Goal: Check status

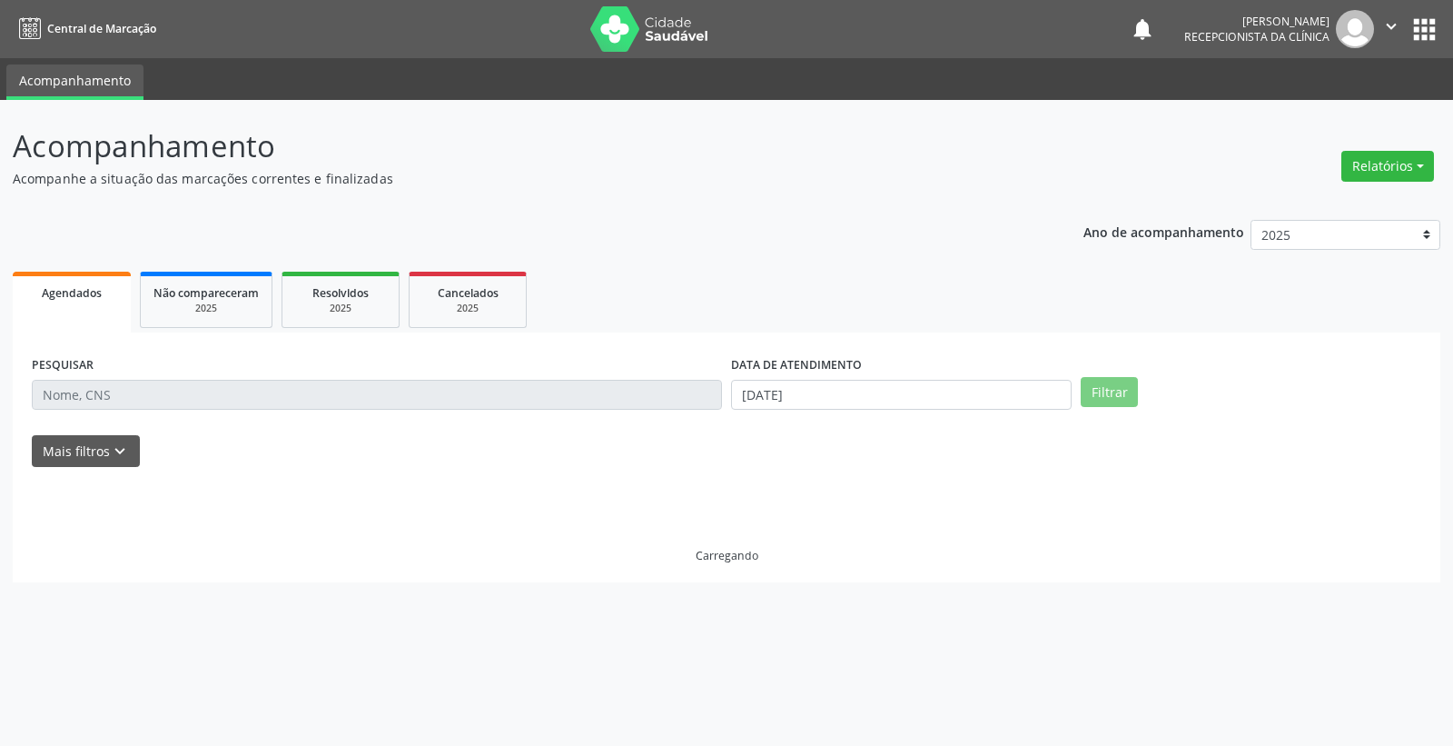
click at [878, 338] on div "PESQUISAR DATA DE ATENDIMENTO [DATE] Filtrar UNIDADE DE REFERÊNCIA [GEOGRAPHIC_…" at bounding box center [727, 457] width 1428 height 250
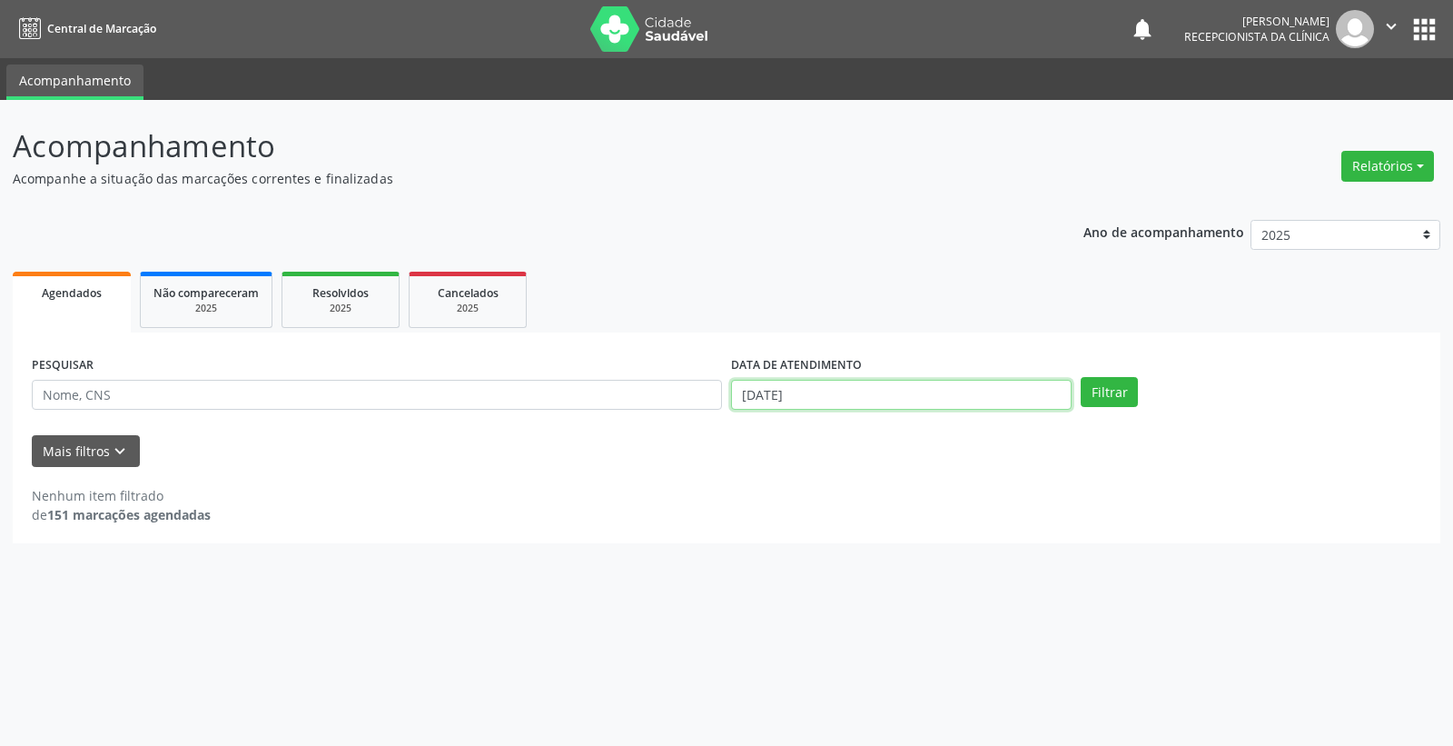
click at [881, 383] on input "[DATE]" at bounding box center [901, 395] width 341 height 31
click at [784, 560] on span "13" at bounding box center [783, 557] width 35 height 35
click at [841, 404] on input "[DATE]" at bounding box center [901, 395] width 341 height 31
click at [792, 525] on span "6" at bounding box center [783, 521] width 35 height 35
type input "[DATE]"
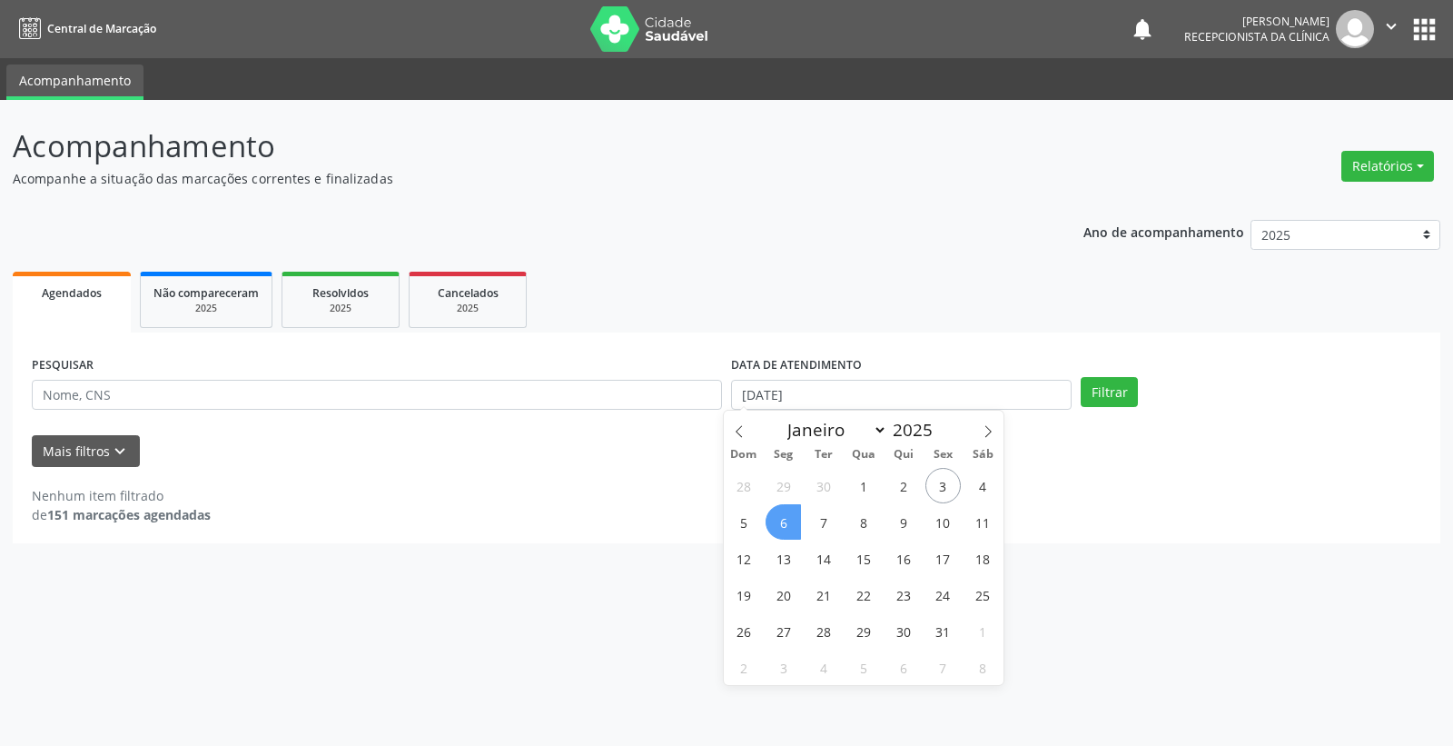
click at [792, 525] on span "6" at bounding box center [783, 521] width 35 height 35
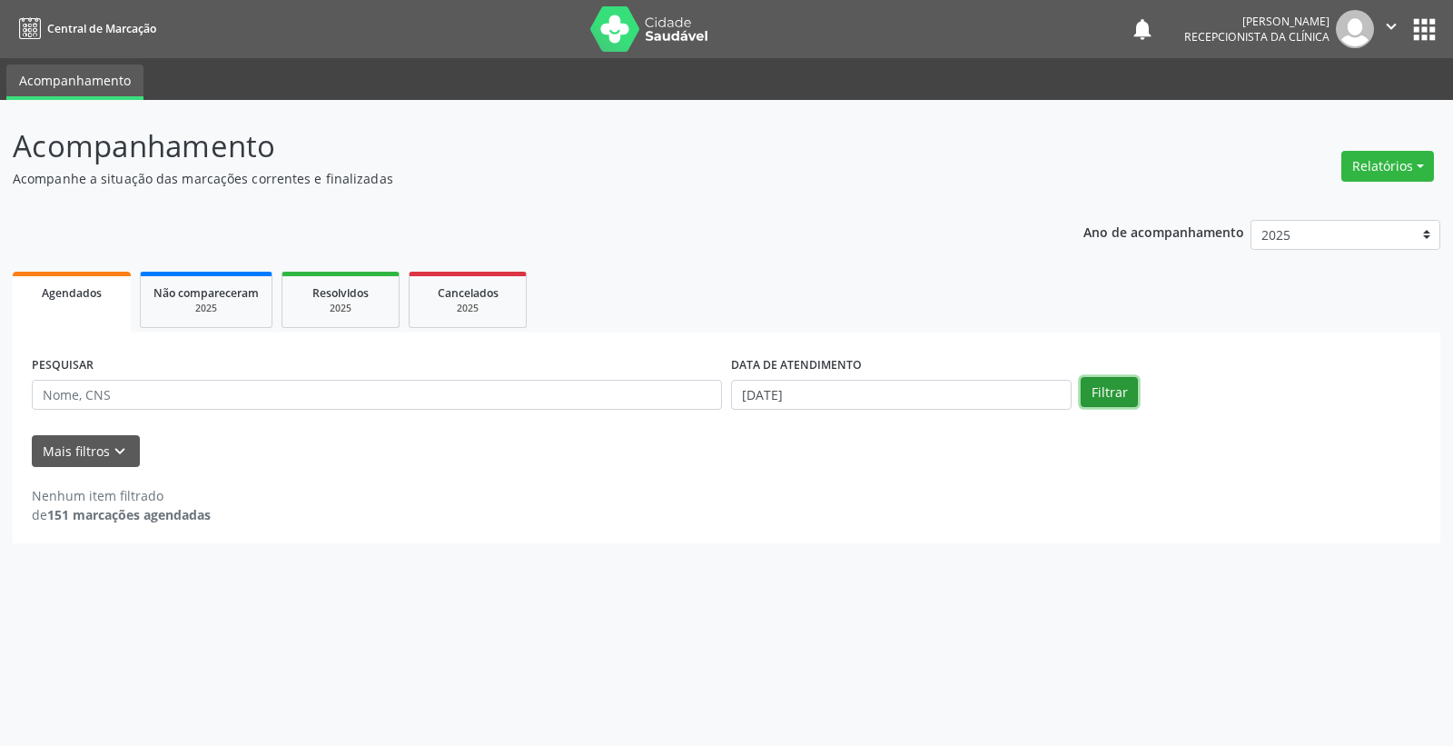
click at [1105, 391] on button "Filtrar" at bounding box center [1109, 392] width 57 height 31
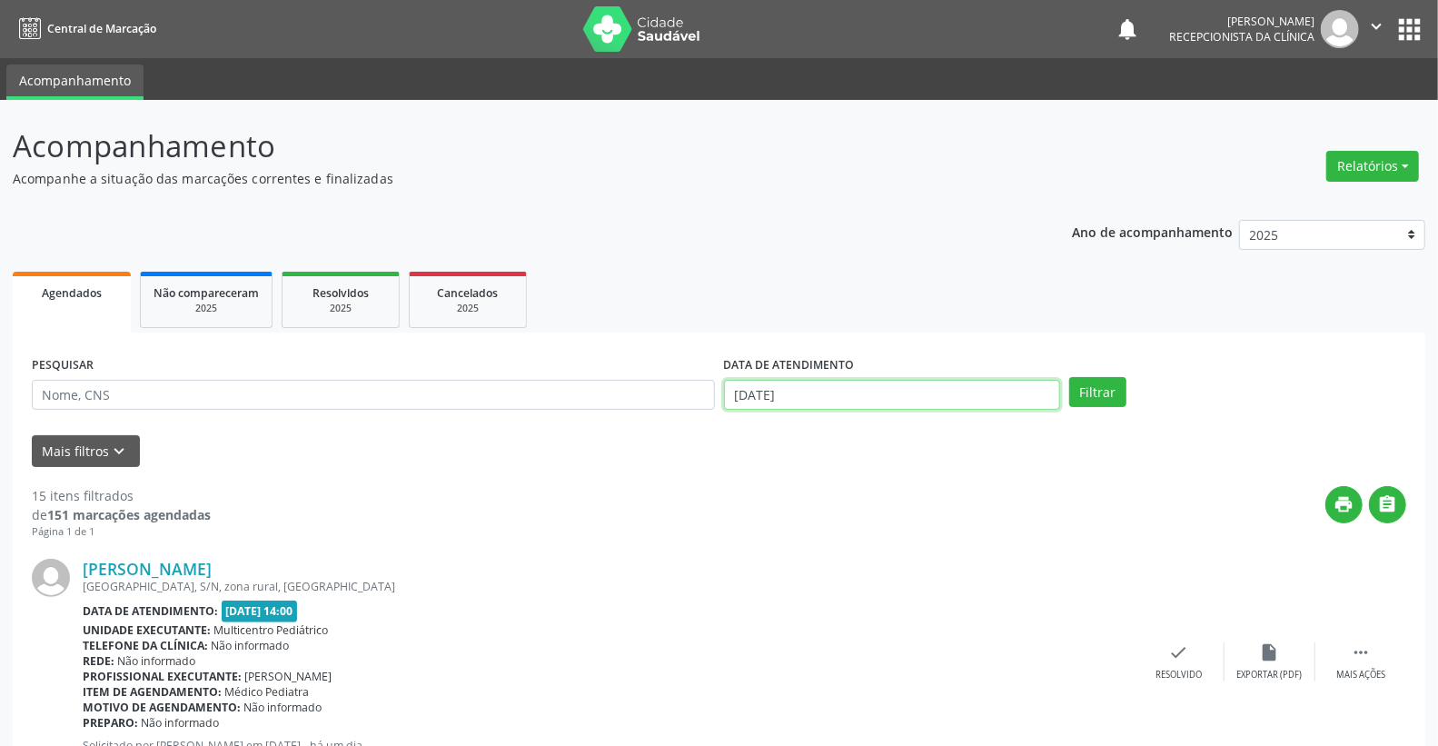
click at [795, 395] on input "[DATE]" at bounding box center [892, 395] width 337 height 31
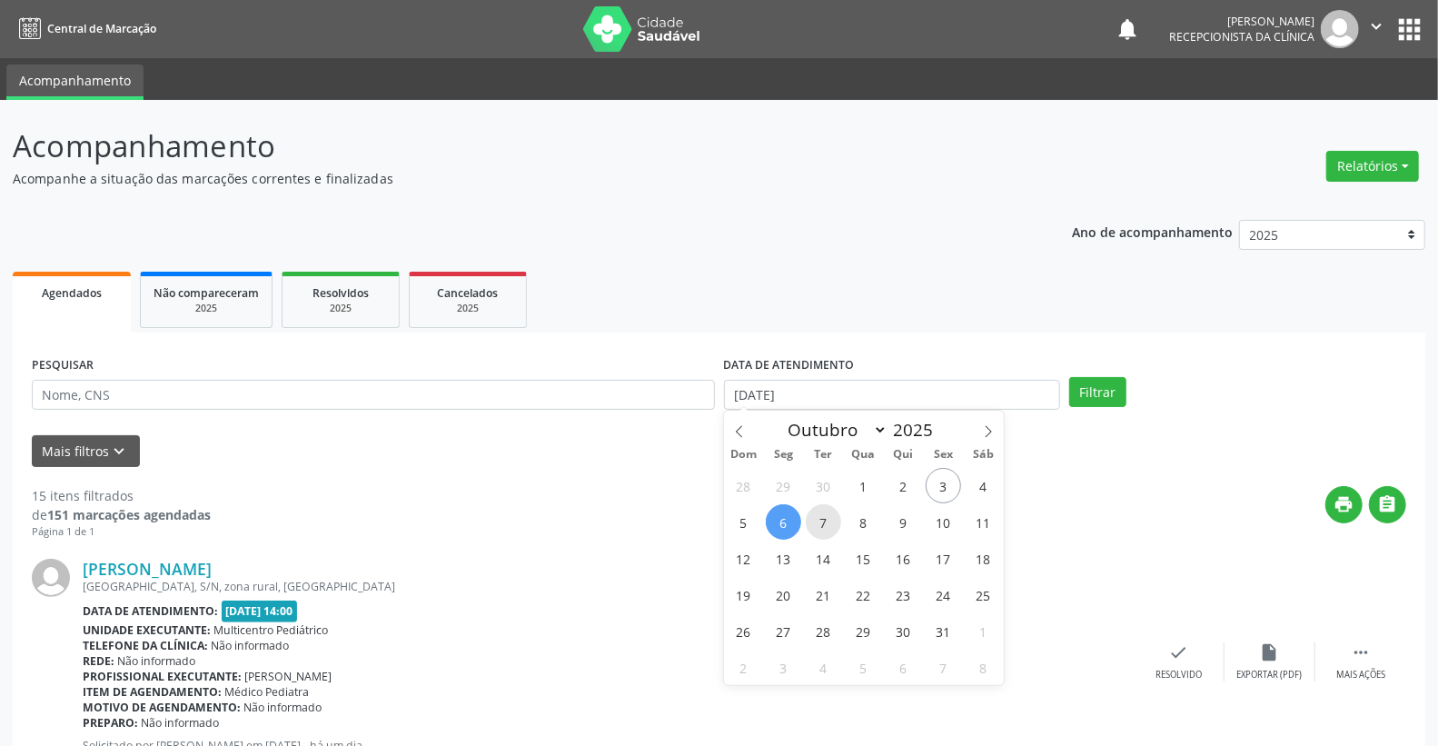
click at [827, 520] on span "7" at bounding box center [823, 521] width 35 height 35
type input "[DATE]"
click at [827, 520] on span "7" at bounding box center [823, 521] width 35 height 35
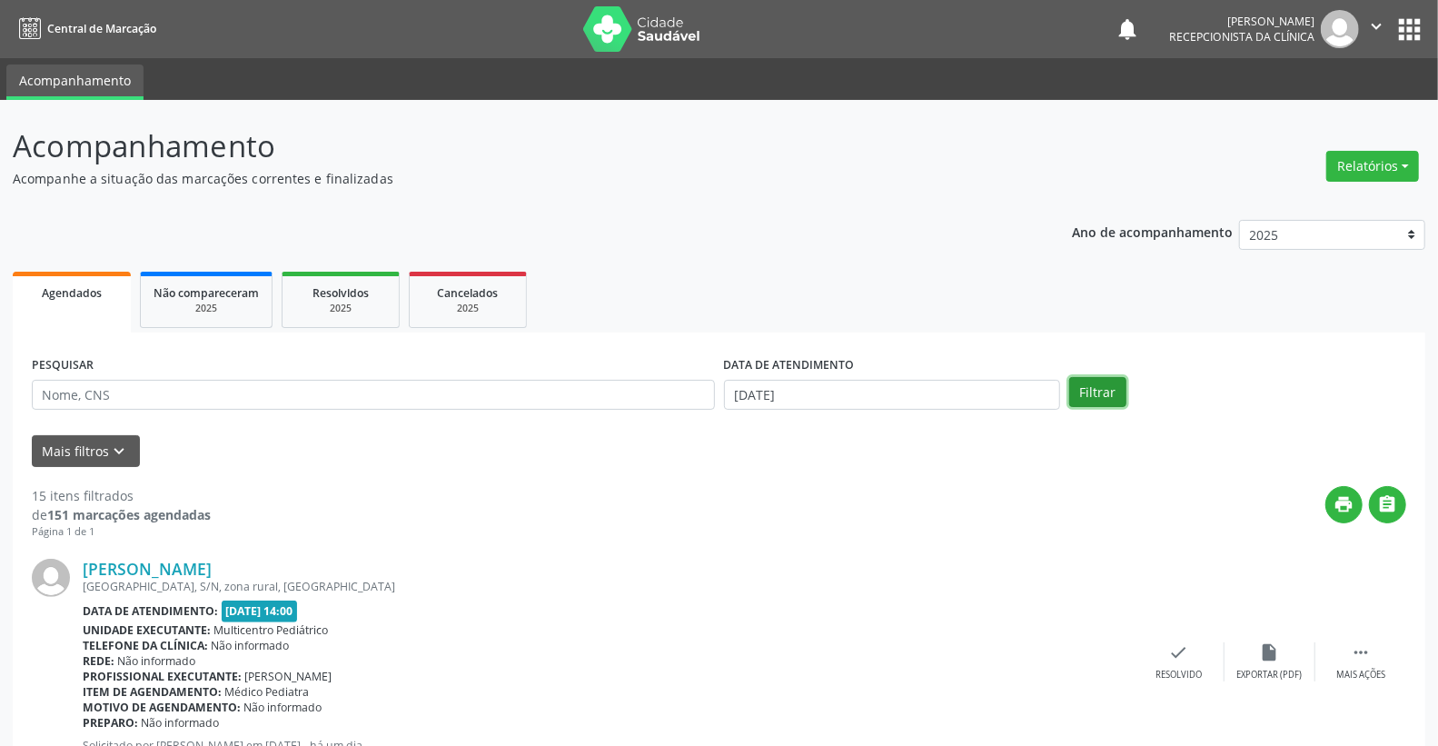
click at [1081, 396] on button "Filtrar" at bounding box center [1097, 392] width 57 height 31
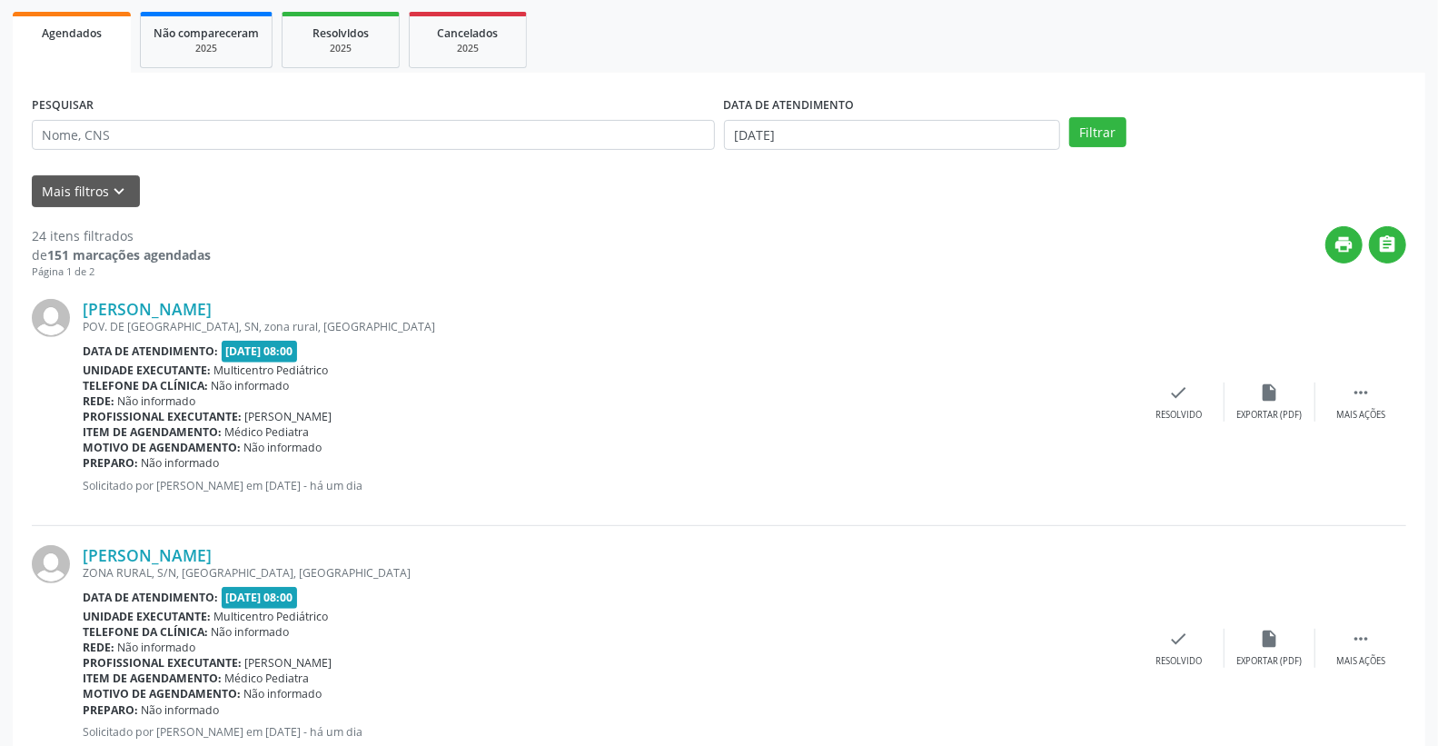
scroll to position [37, 0]
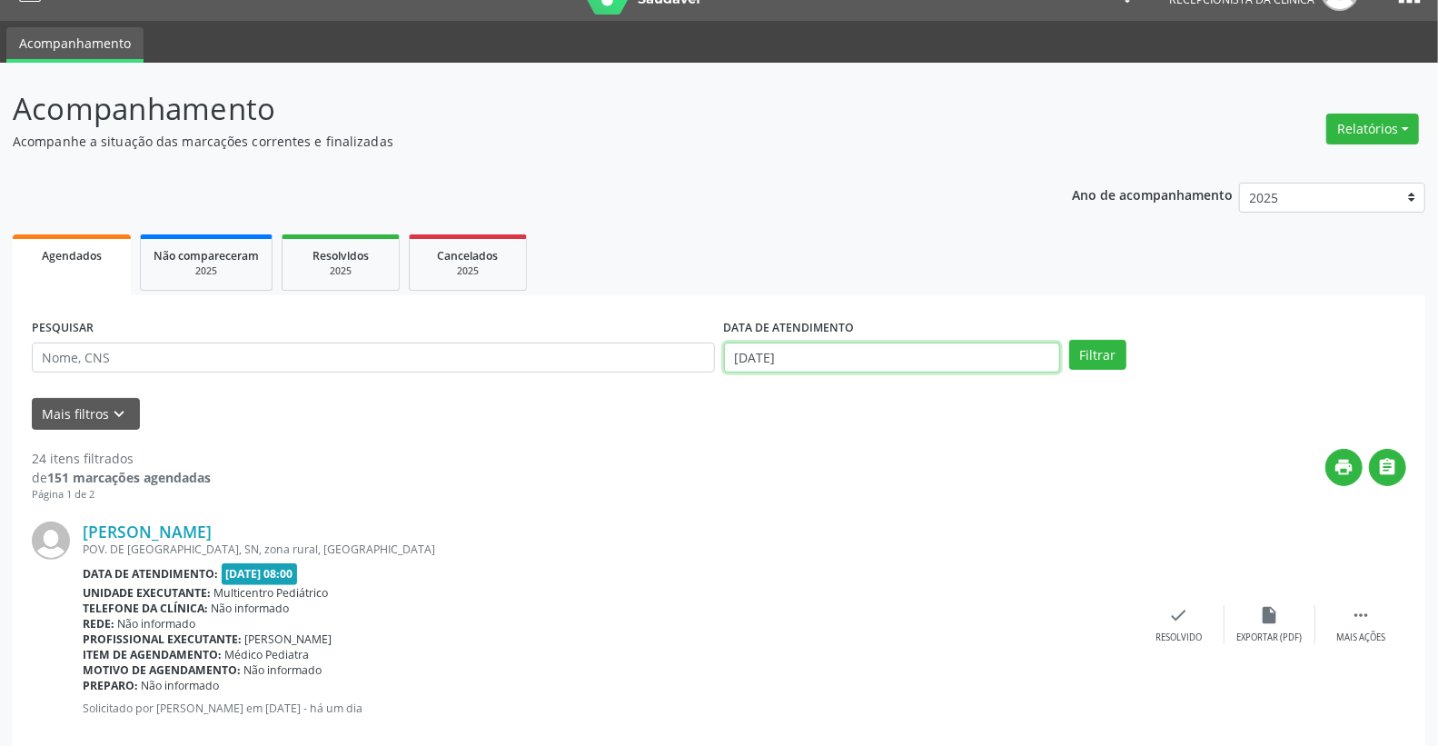
click at [858, 354] on input "[DATE]" at bounding box center [892, 357] width 337 height 31
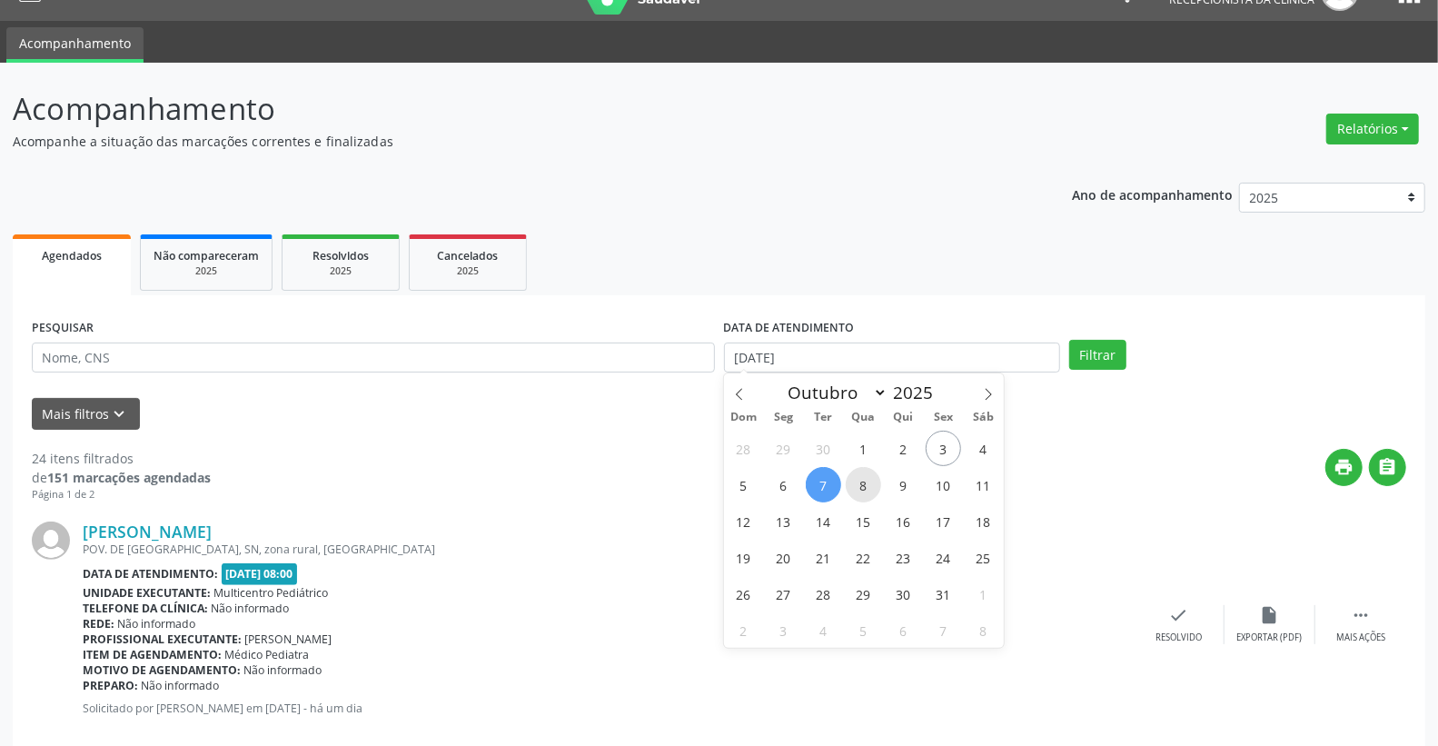
click at [863, 482] on span "8" at bounding box center [863, 484] width 35 height 35
type input "[DATE]"
click at [863, 482] on span "8" at bounding box center [863, 484] width 35 height 35
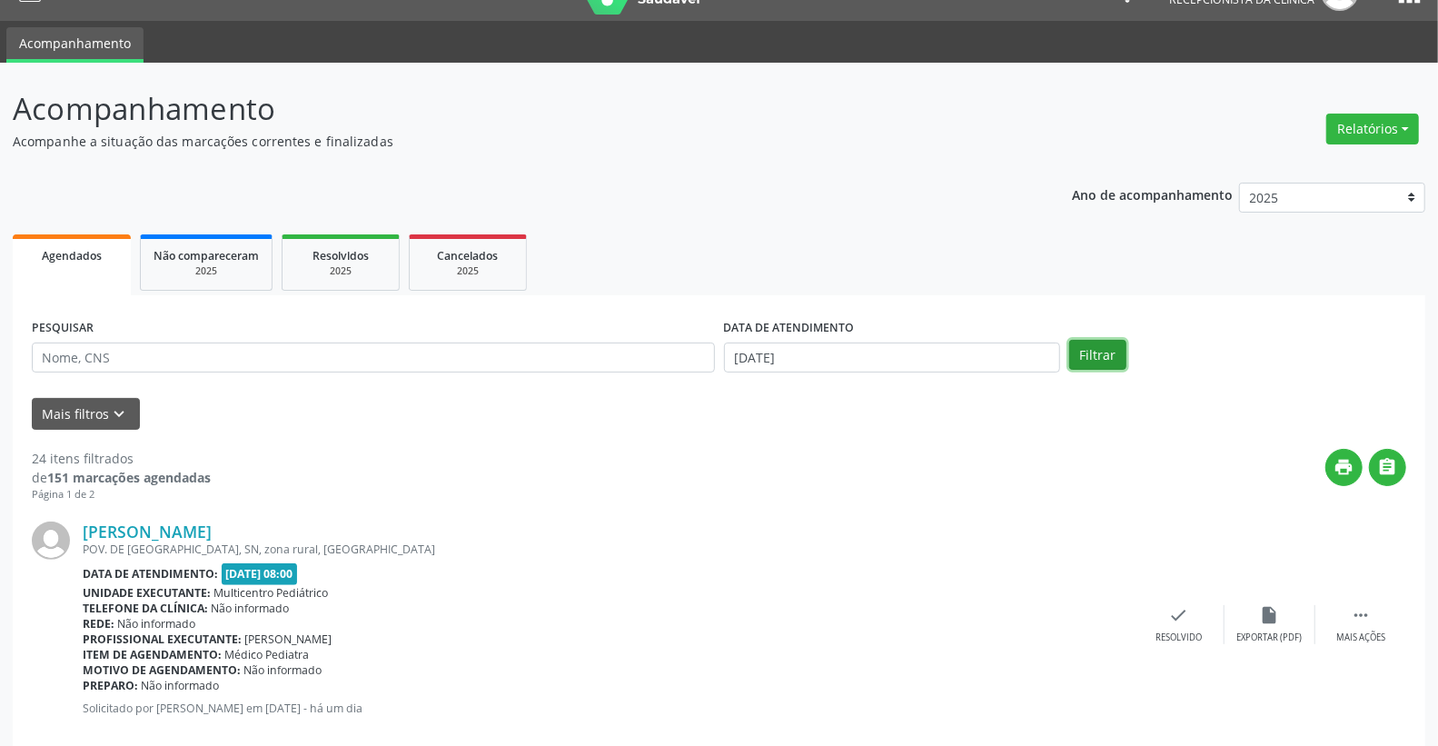
click at [1091, 351] on button "Filtrar" at bounding box center [1097, 355] width 57 height 31
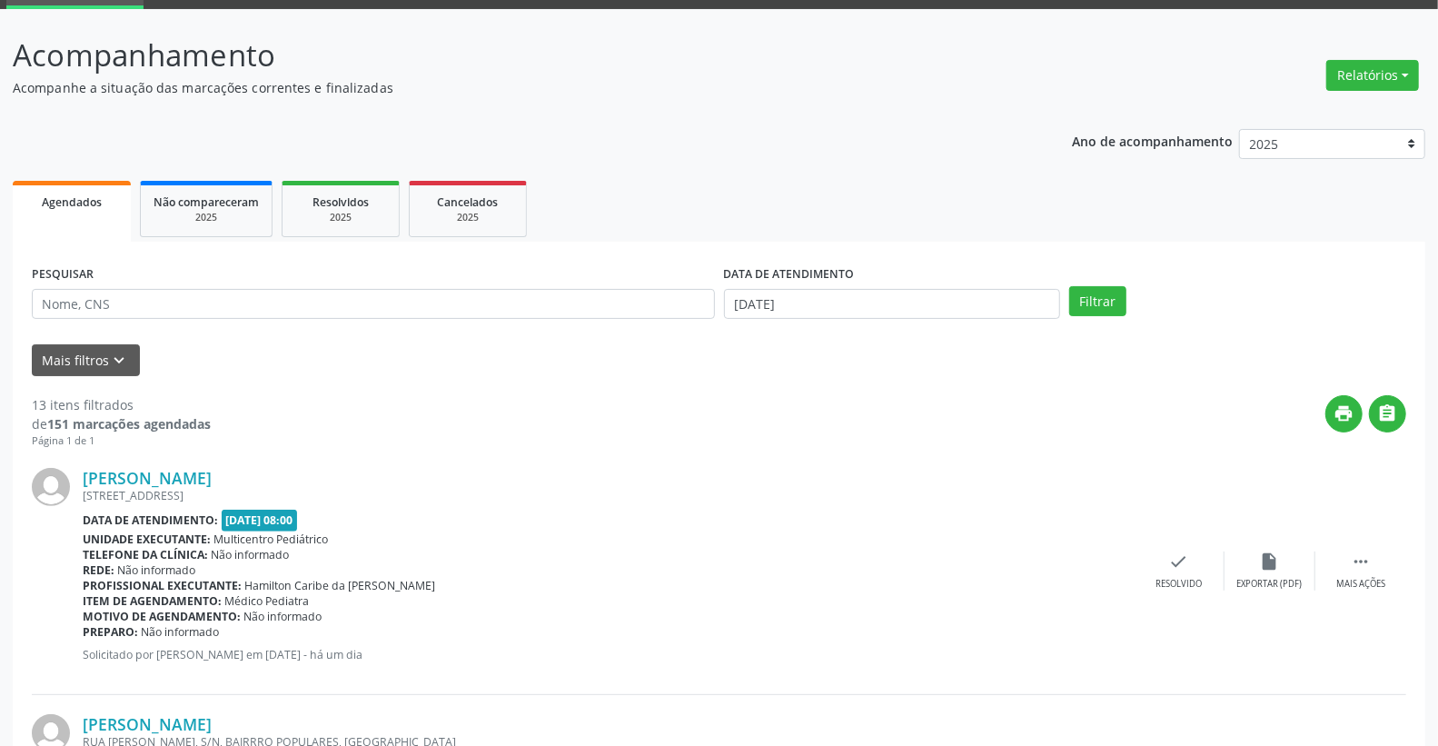
scroll to position [0, 0]
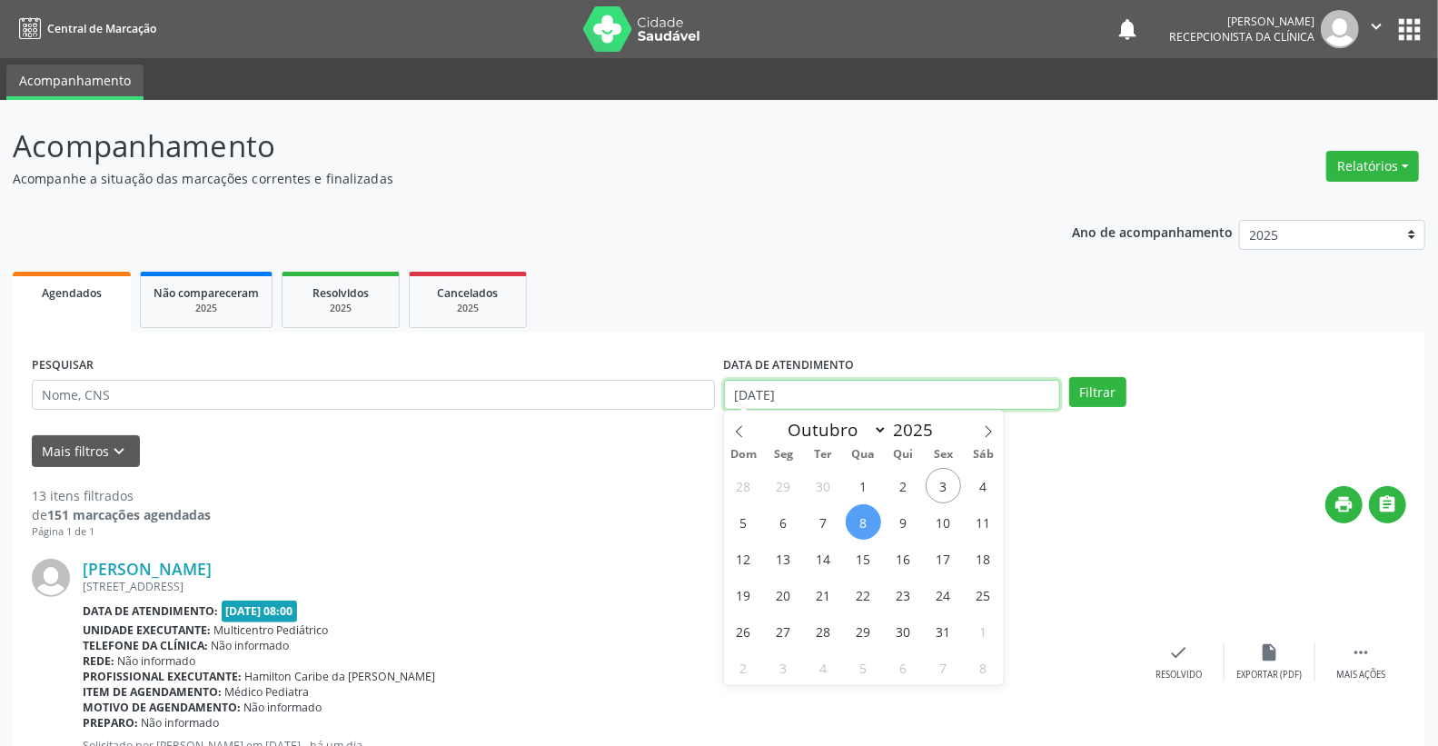
click at [857, 392] on input "[DATE]" at bounding box center [892, 395] width 337 height 31
click at [897, 519] on span "9" at bounding box center [903, 521] width 35 height 35
type input "[DATE]"
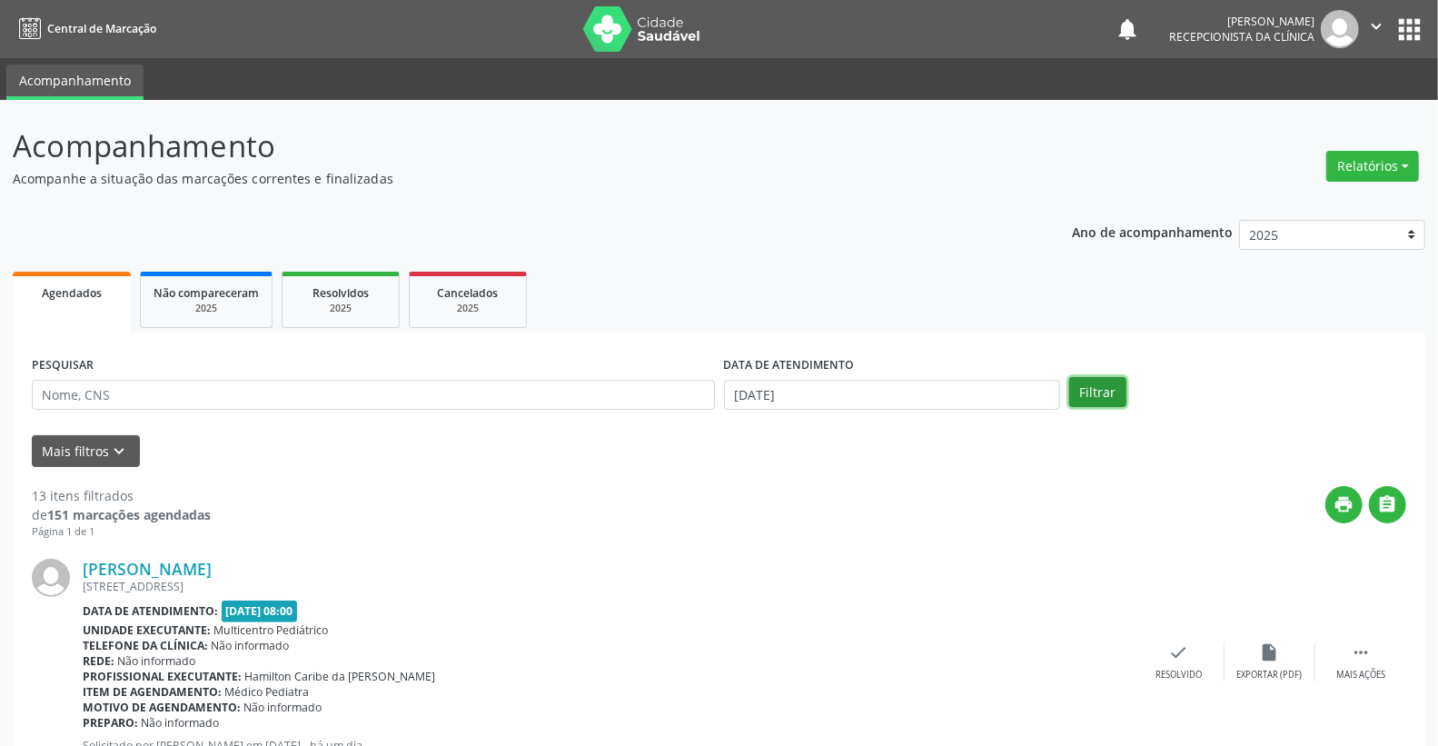
click at [1084, 389] on button "Filtrar" at bounding box center [1097, 392] width 57 height 31
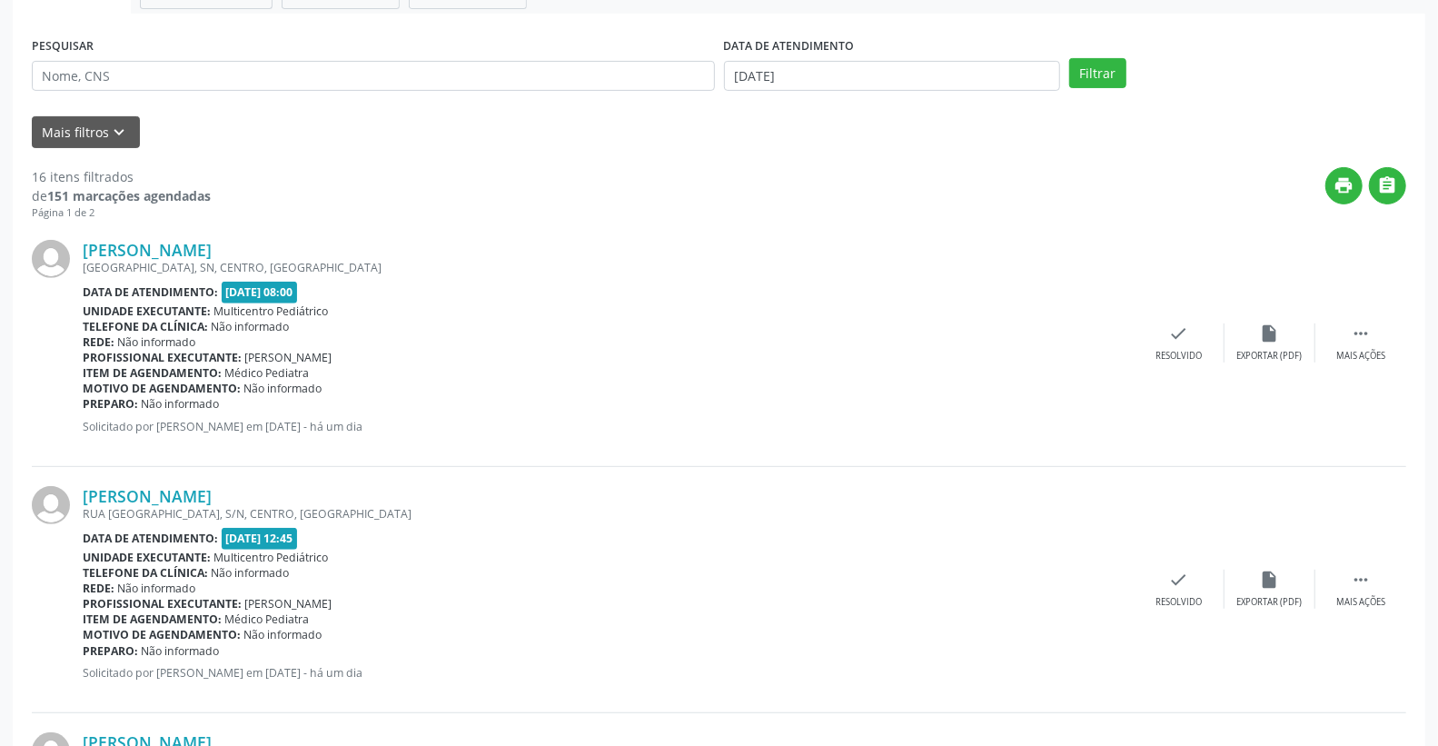
scroll to position [302, 0]
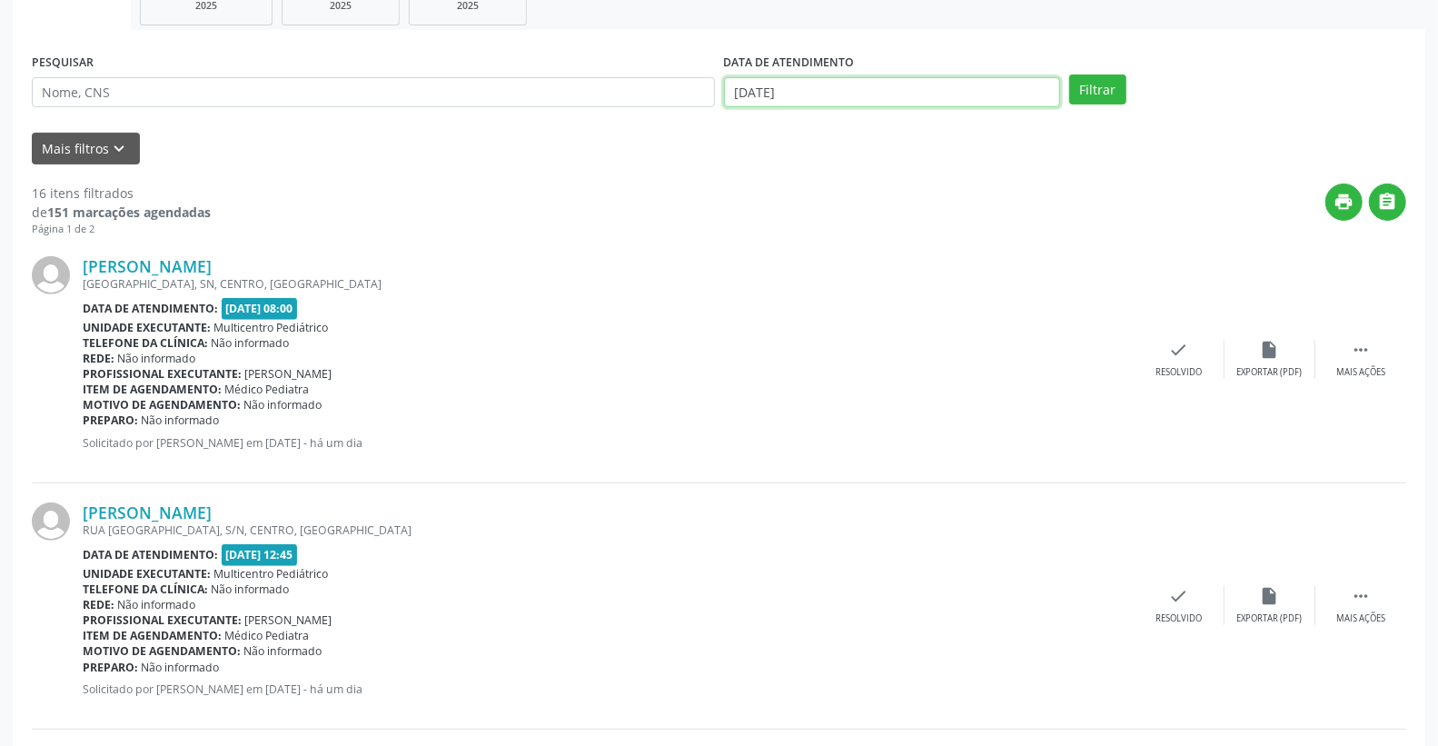
click at [820, 89] on input "[DATE]" at bounding box center [892, 92] width 337 height 31
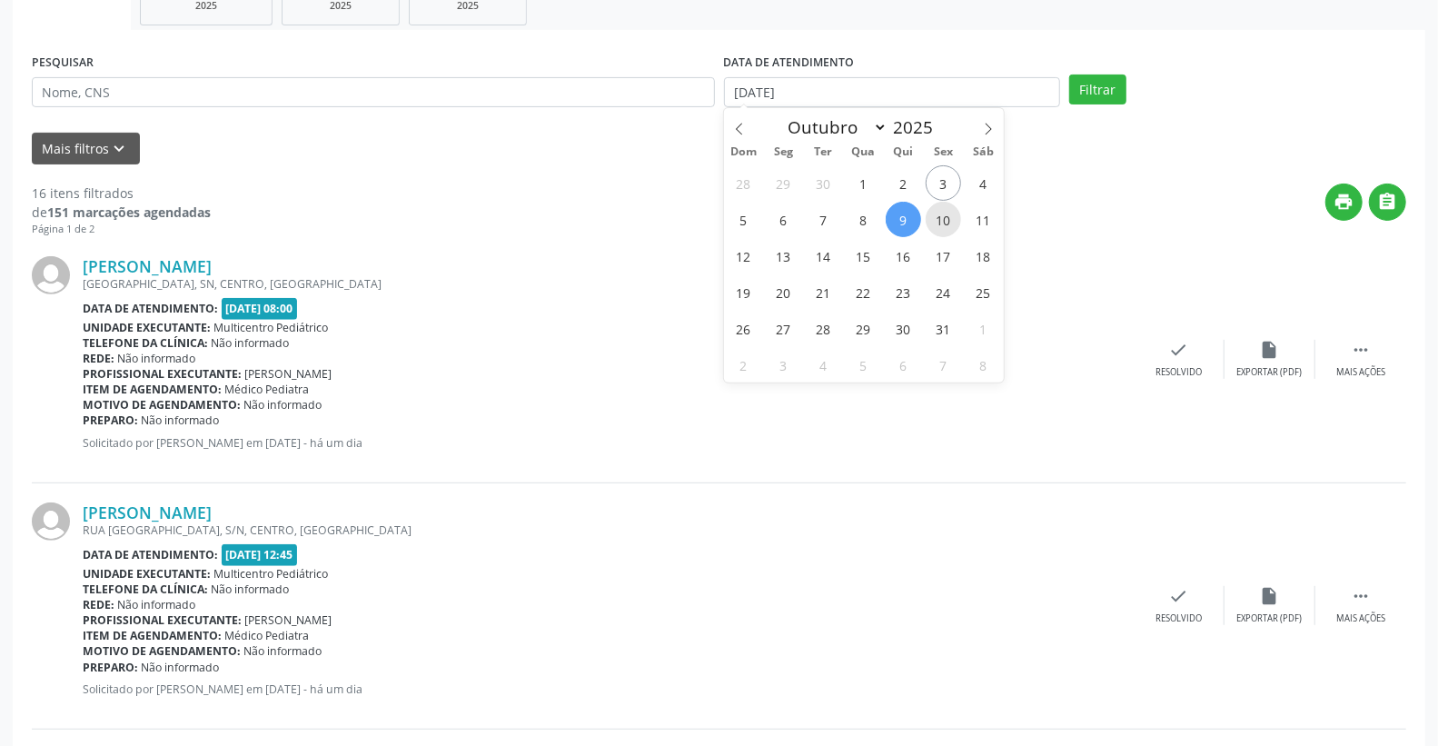
click at [938, 221] on span "10" at bounding box center [943, 219] width 35 height 35
type input "[DATE]"
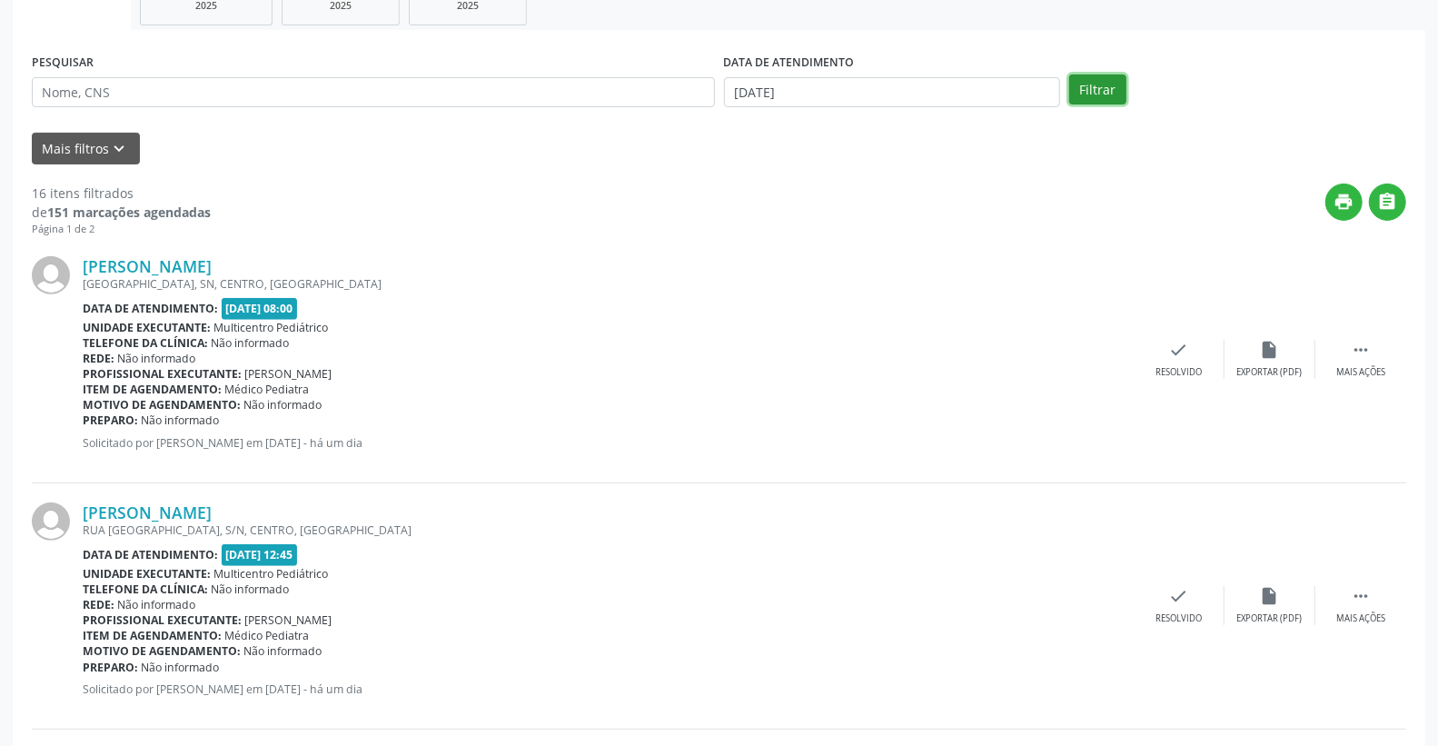
click at [1099, 89] on button "Filtrar" at bounding box center [1097, 89] width 57 height 31
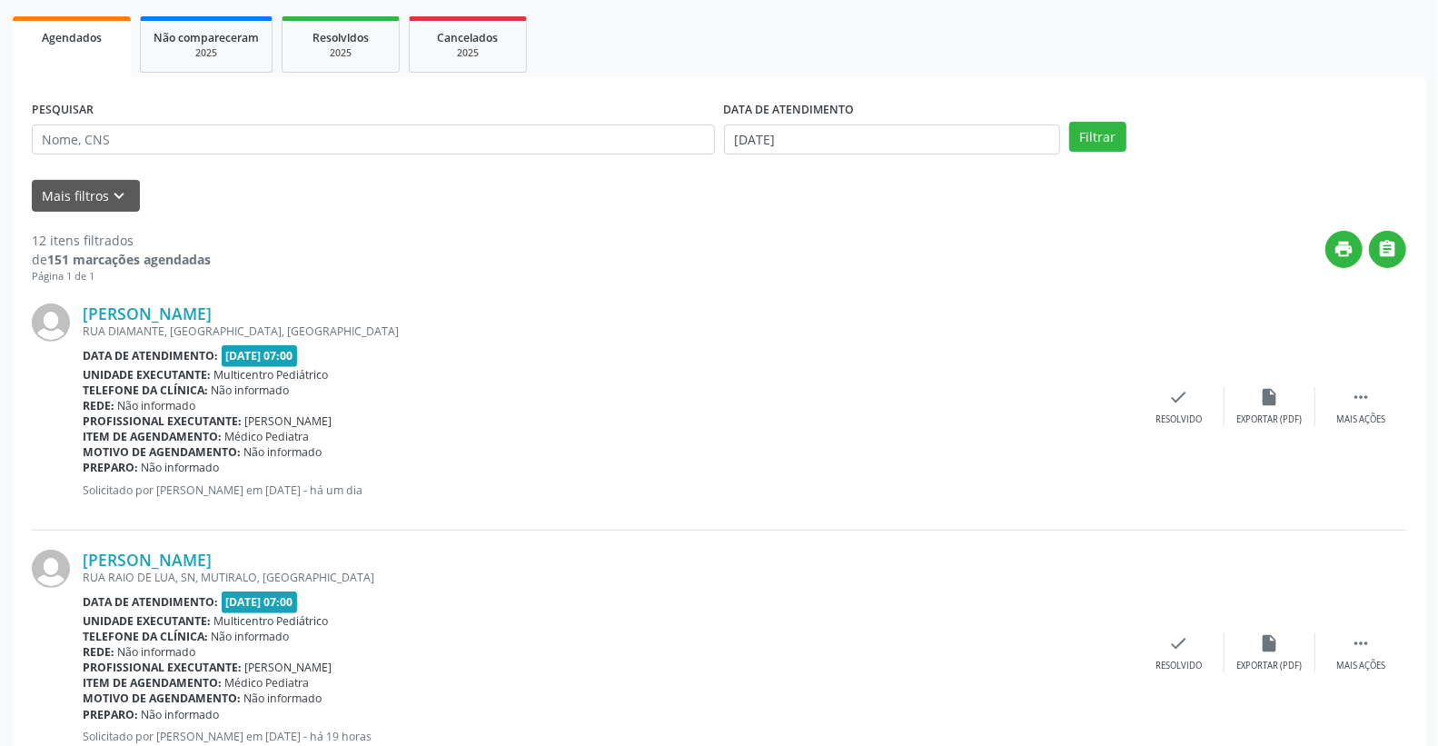
scroll to position [0, 0]
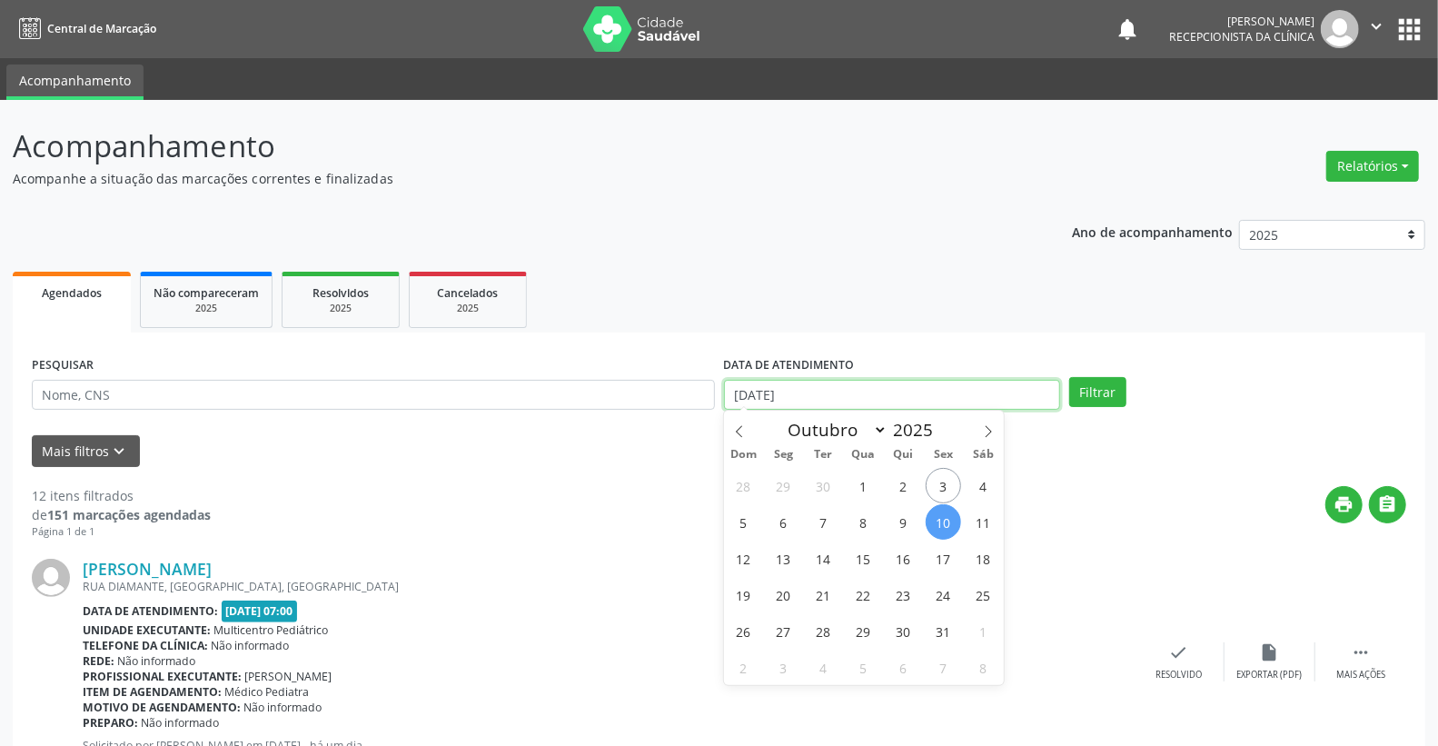
click at [828, 391] on input "[DATE]" at bounding box center [892, 395] width 337 height 31
click at [908, 514] on span "9" at bounding box center [903, 521] width 35 height 35
type input "[DATE]"
click at [908, 514] on span "9" at bounding box center [903, 521] width 35 height 35
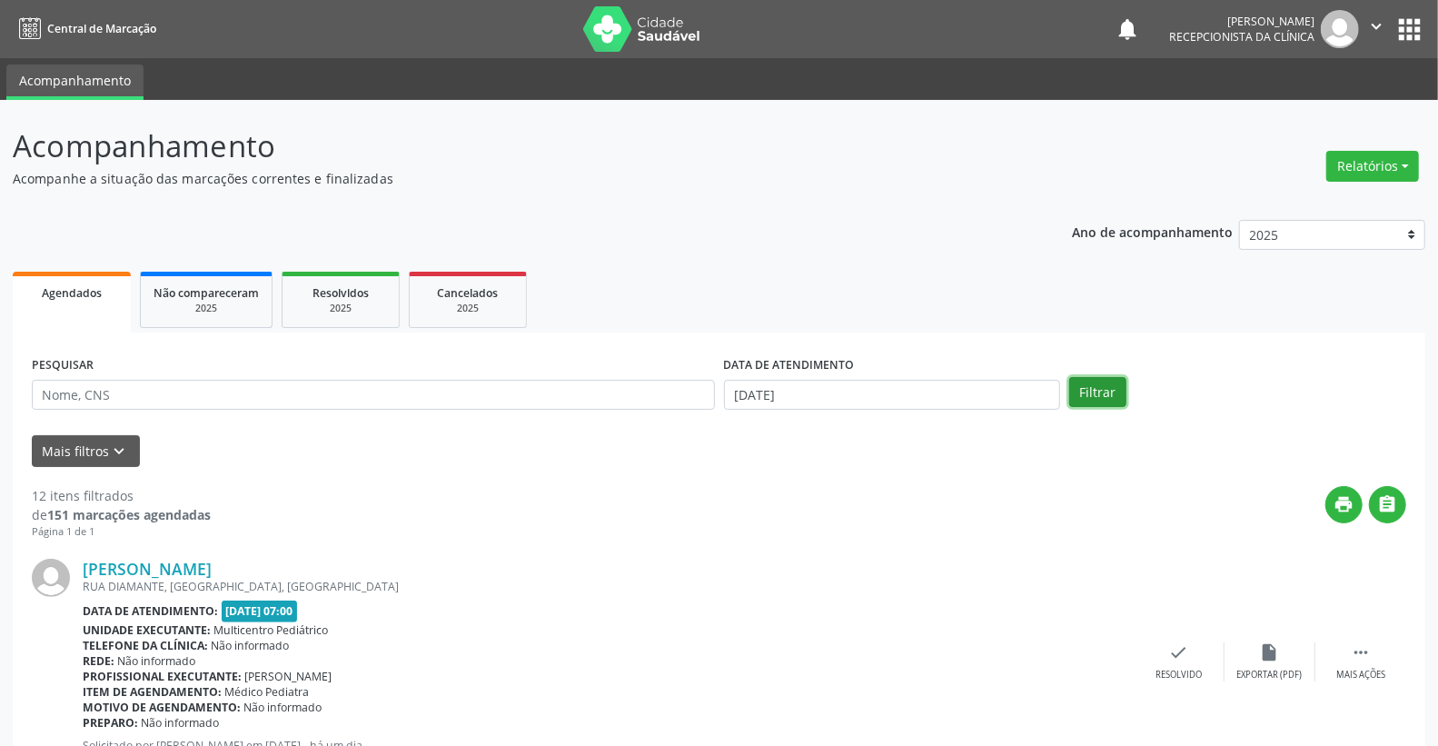
click at [1110, 386] on button "Filtrar" at bounding box center [1097, 392] width 57 height 31
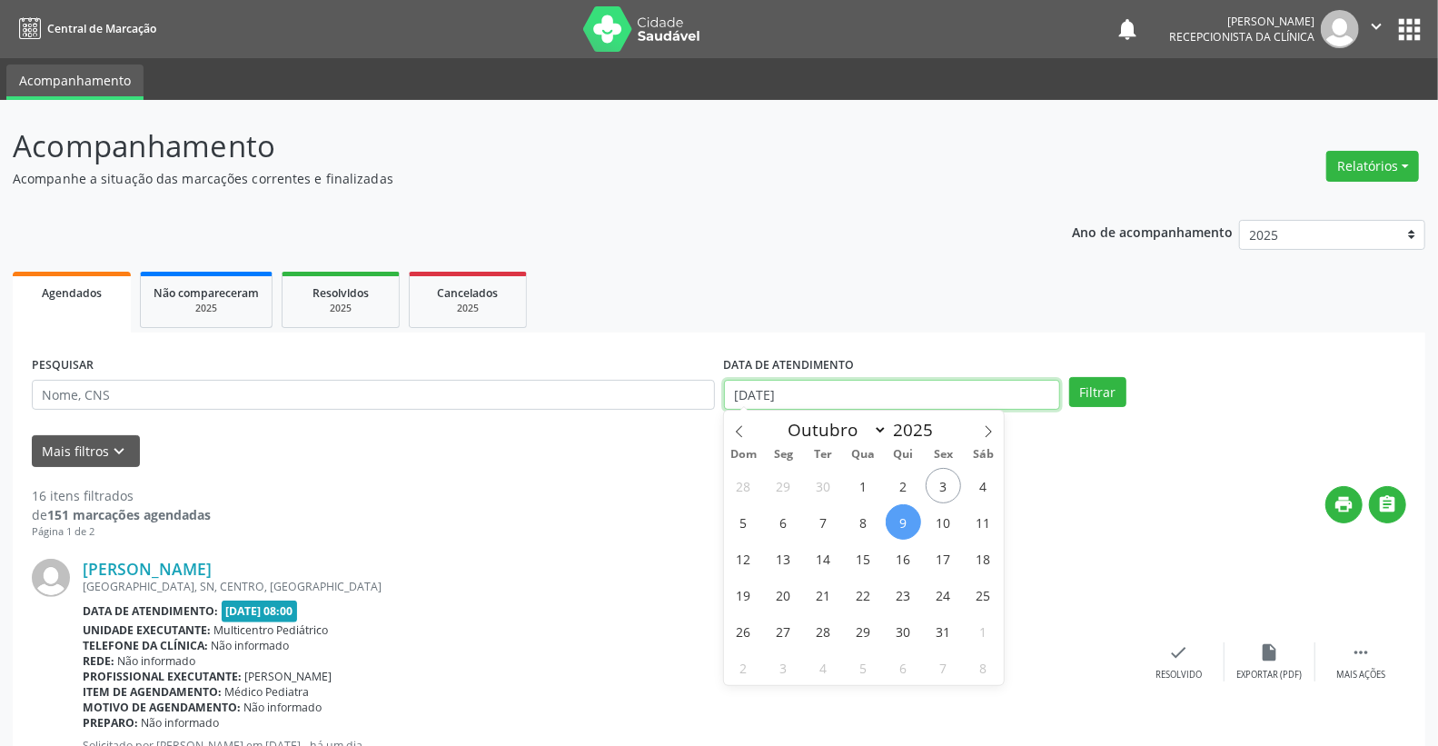
click at [903, 391] on input "[DATE]" at bounding box center [892, 395] width 337 height 31
click at [946, 485] on span "3" at bounding box center [943, 485] width 35 height 35
type input "[DATE]"
click at [946, 485] on span "3" at bounding box center [943, 485] width 35 height 35
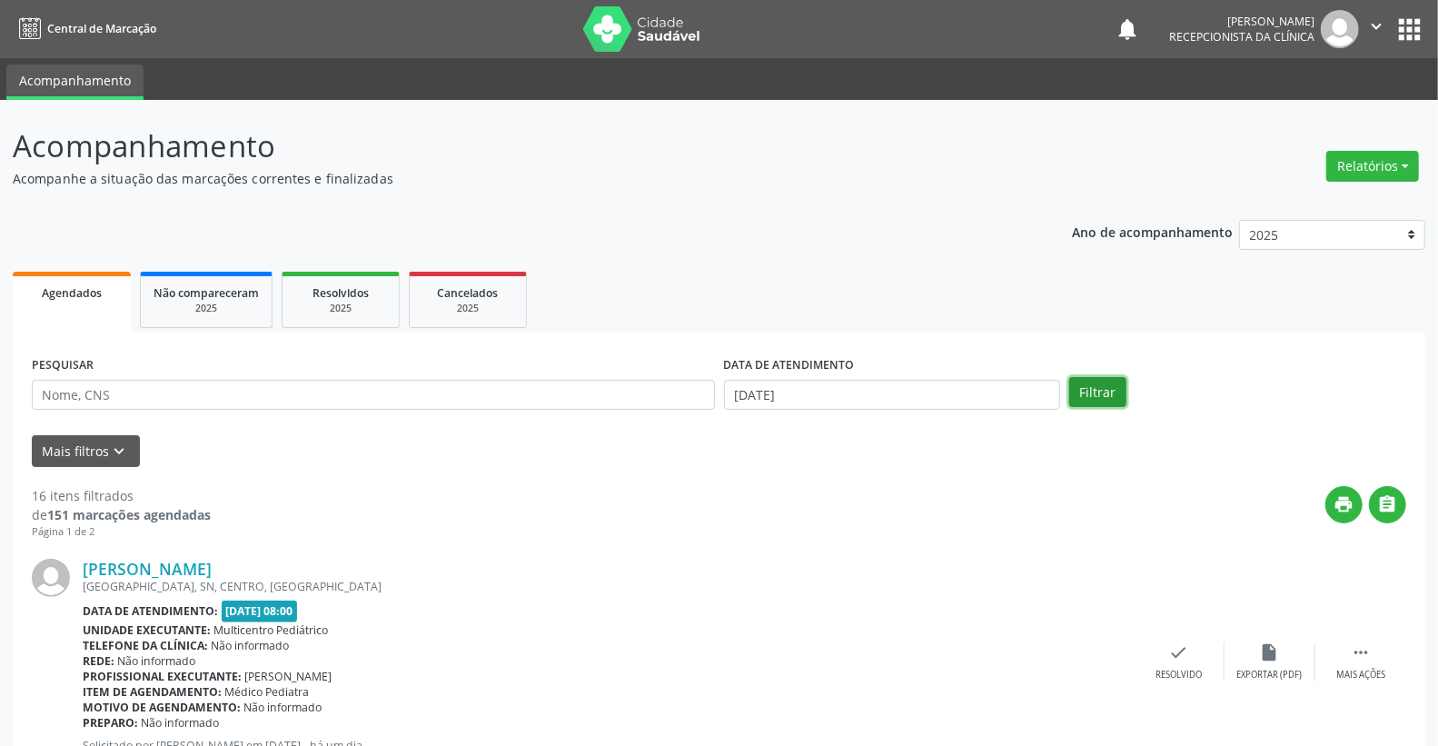
click at [1092, 396] on button "Filtrar" at bounding box center [1097, 392] width 57 height 31
